Goal: Book appointment/travel/reservation

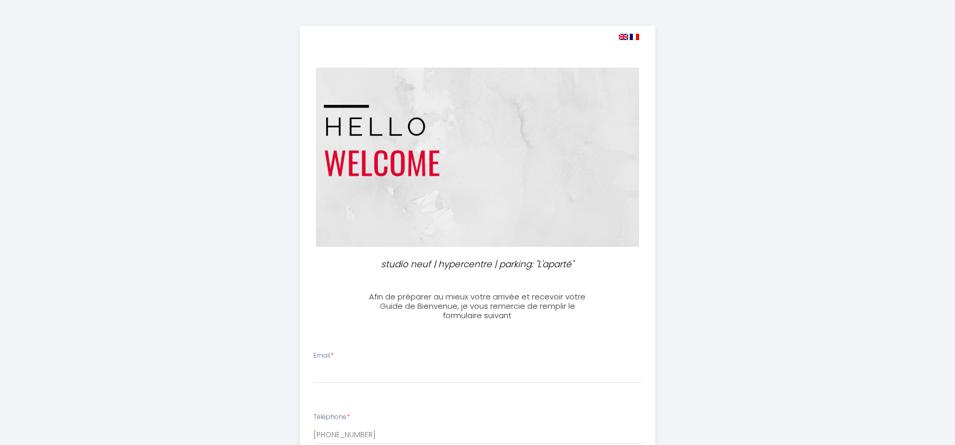
select select
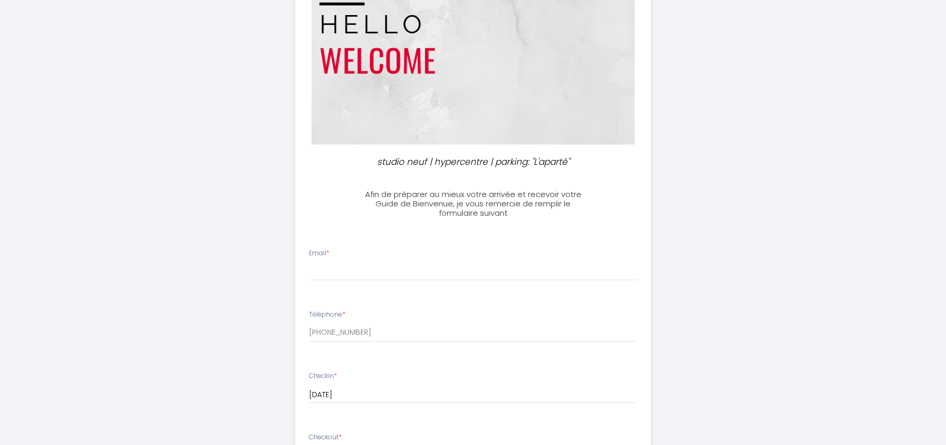
scroll to position [149, 0]
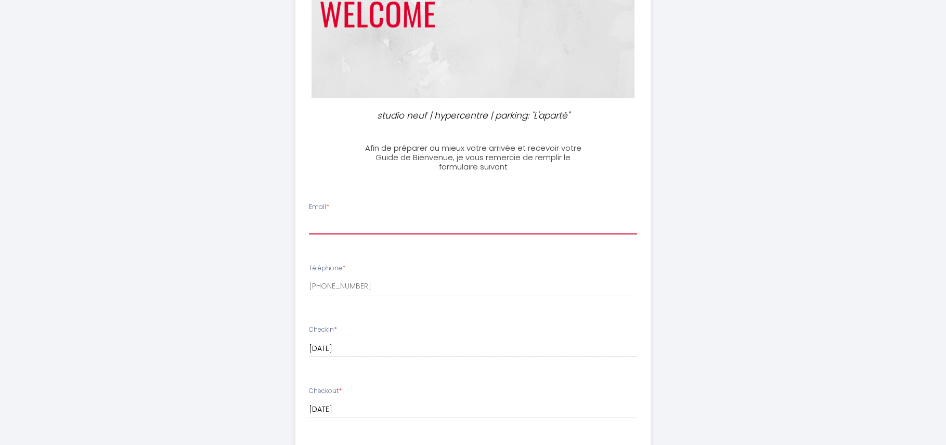
click at [355, 228] on input "Email *" at bounding box center [473, 225] width 328 height 19
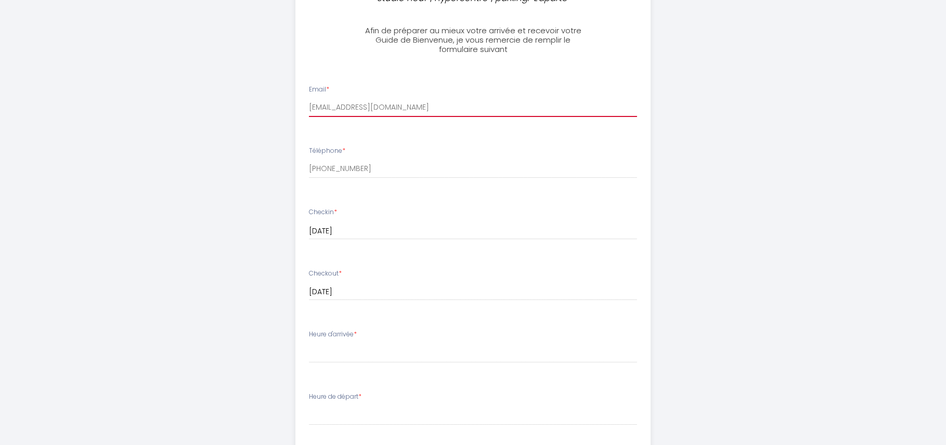
scroll to position [298, 0]
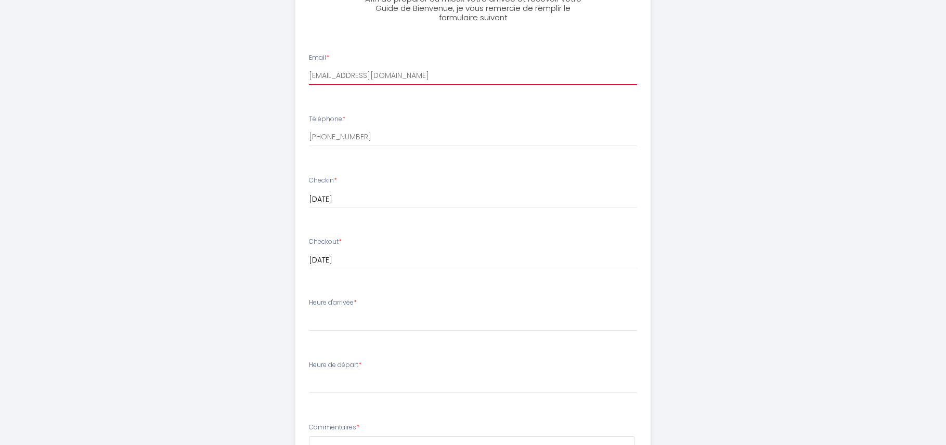
type input "[EMAIL_ADDRESS][DOMAIN_NAME]"
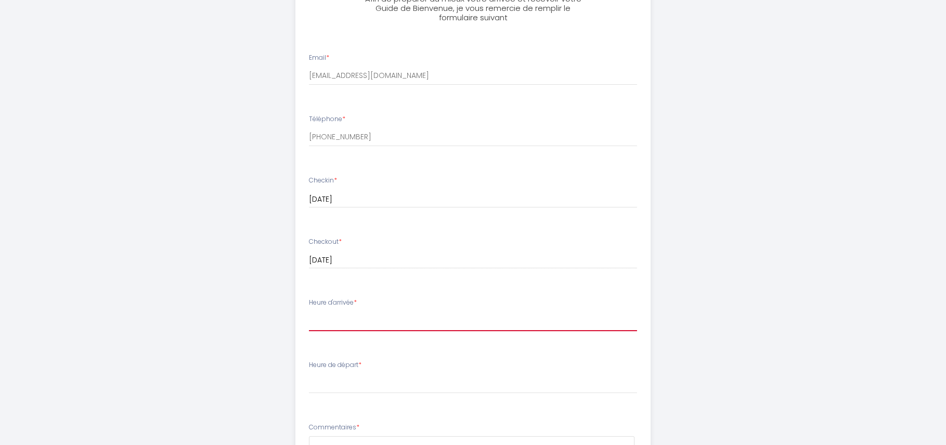
click at [309, 312] on select "17:00 17:30 18:00 18:30 19:00 19:30 20:00 20:30 21:00 21:30 22:00 22:30 23:00 2…" at bounding box center [473, 322] width 328 height 20
click at [342, 323] on select "17:00 17:30 18:00 18:30 19:00 19:30 20:00 20:30 21:00 21:30 22:00 22:30 23:00 2…" at bounding box center [473, 322] width 328 height 20
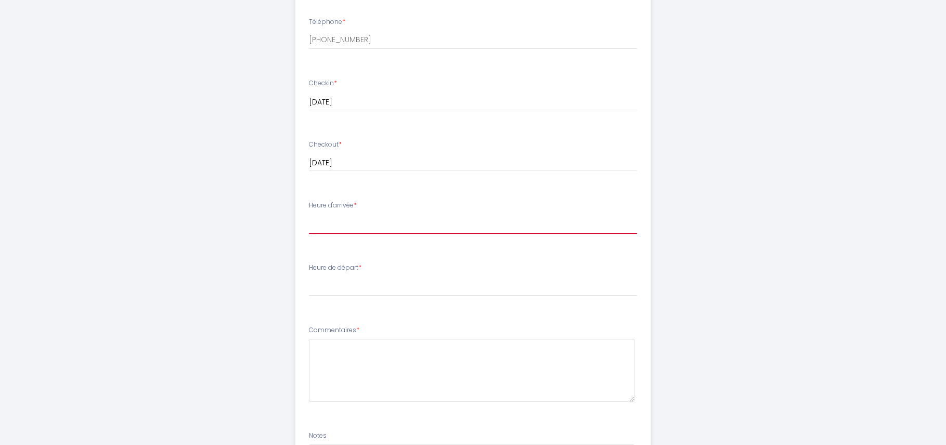
scroll to position [447, 0]
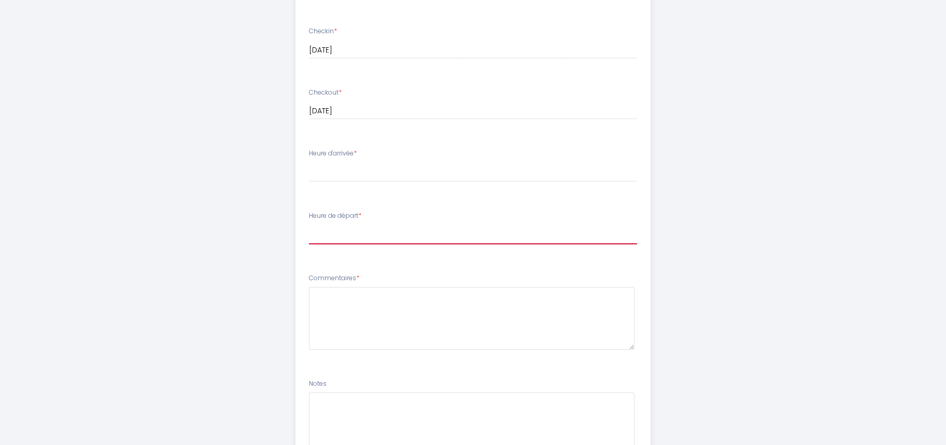
click at [309, 225] on select "00:00 00:30 01:00 01:30 02:00 02:30 03:00 03:30 04:00 04:30 05:00 05:30 06:00 0…" at bounding box center [473, 235] width 328 height 20
select select "11:00"
click option "11:00" at bounding box center [0, 0] width 0 height 0
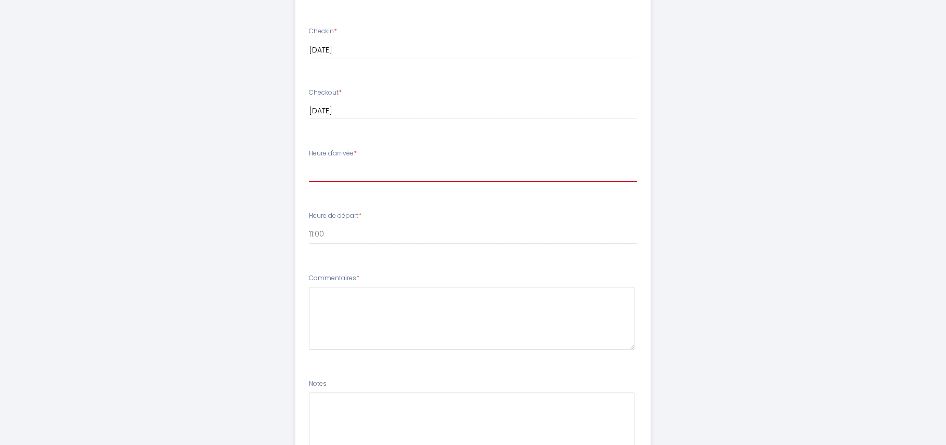
click at [309, 162] on select "17:00 17:30 18:00 18:30 19:00 19:30 20:00 20:30 21:00 21:30 22:00 22:30 23:00 2…" at bounding box center [473, 172] width 328 height 20
select select "17:00"
click option "17:00" at bounding box center [0, 0] width 0 height 0
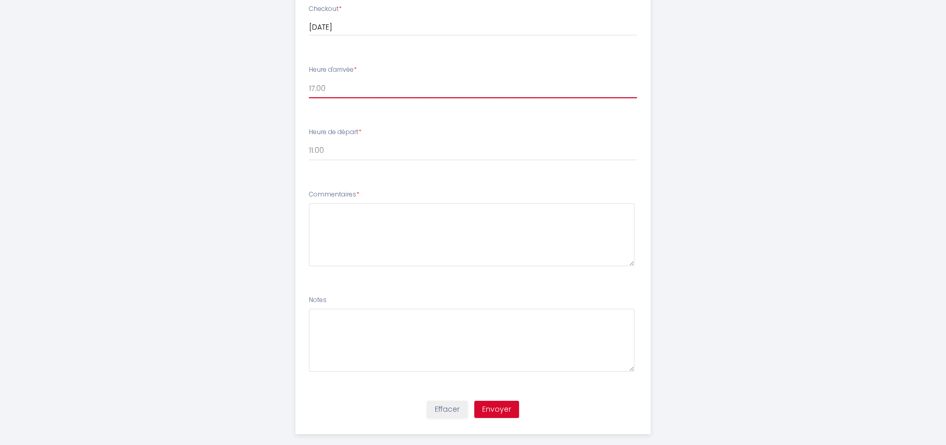
scroll to position [545, 0]
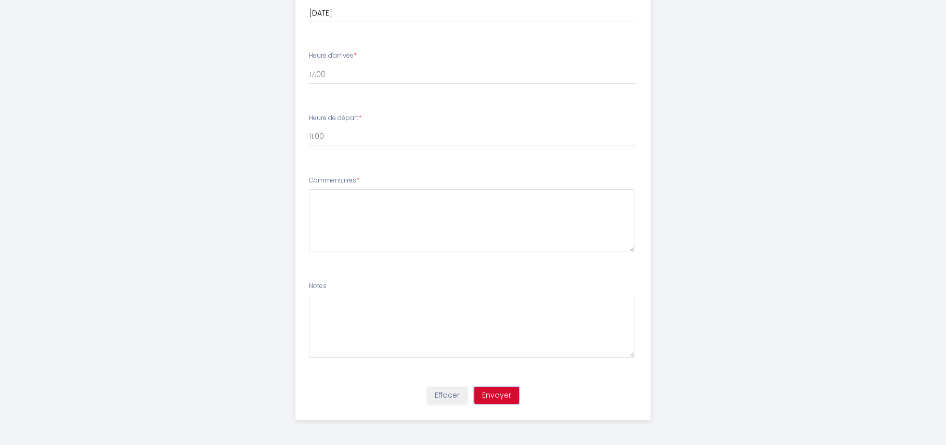
click at [491, 392] on button "Envoyer" at bounding box center [496, 396] width 45 height 18
type textarea "?"
click at [496, 394] on button "Envoyer" at bounding box center [496, 396] width 45 height 18
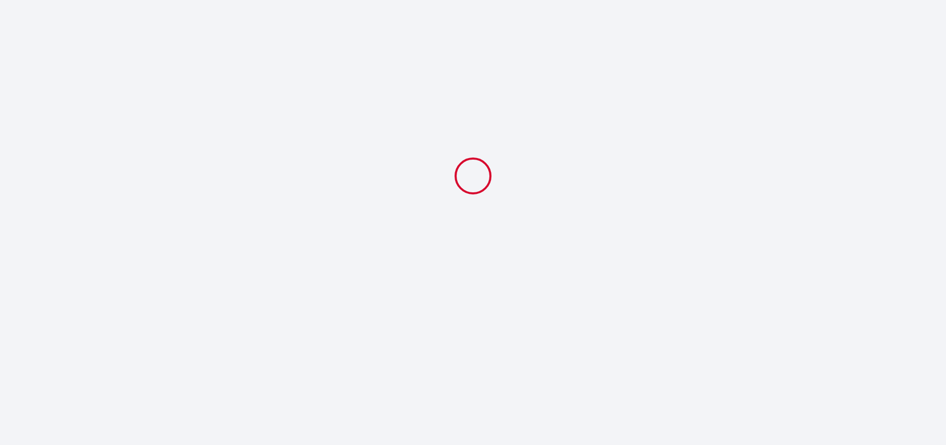
select select "11:00"
